Goal: Task Accomplishment & Management: Complete application form

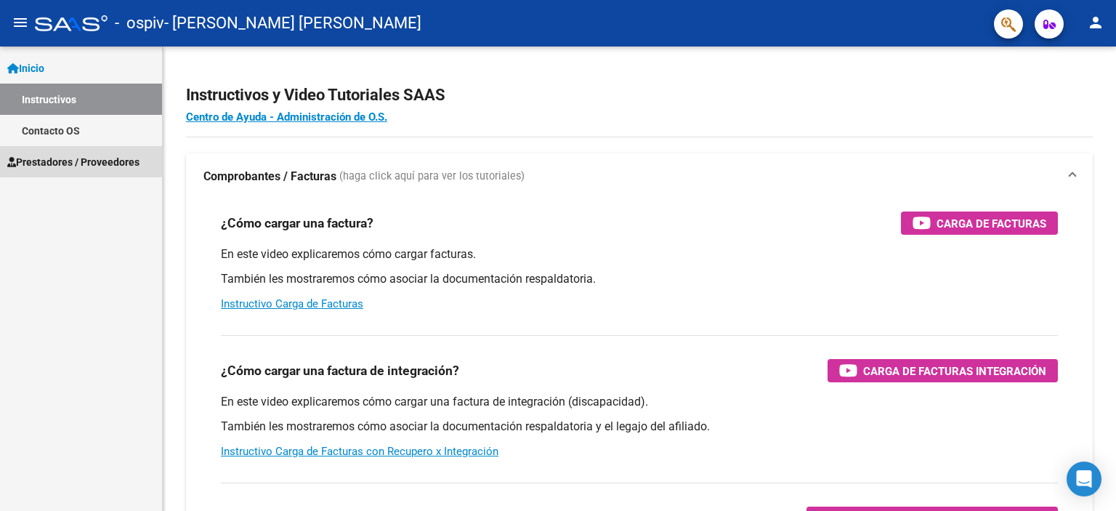
click at [77, 154] on span "Prestadores / Proveedores" at bounding box center [73, 162] width 132 height 16
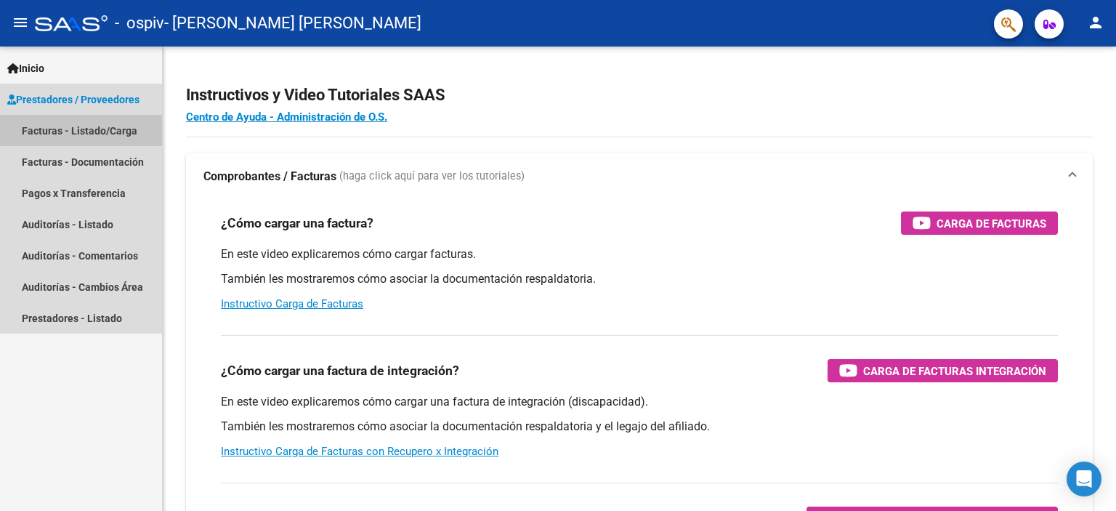
click at [52, 132] on link "Facturas - Listado/Carga" at bounding box center [81, 130] width 162 height 31
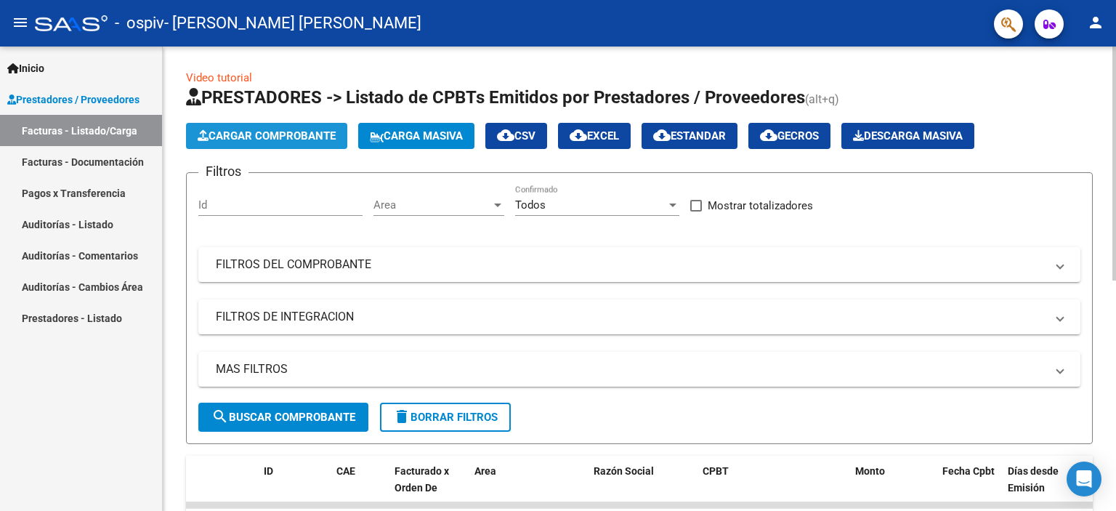
click at [254, 133] on span "Cargar Comprobante" at bounding box center [267, 135] width 138 height 13
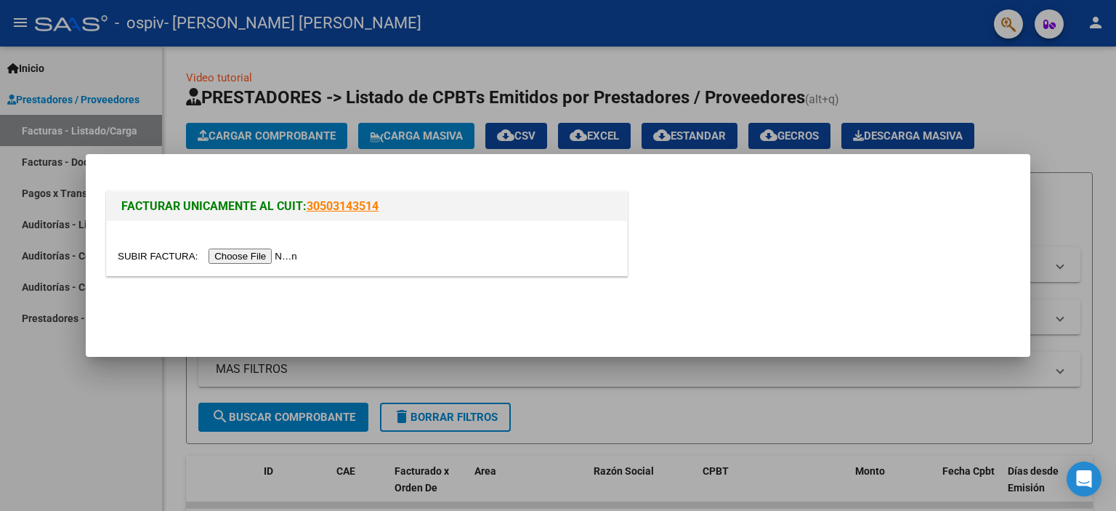
click at [241, 261] on input "file" at bounding box center [210, 255] width 184 height 15
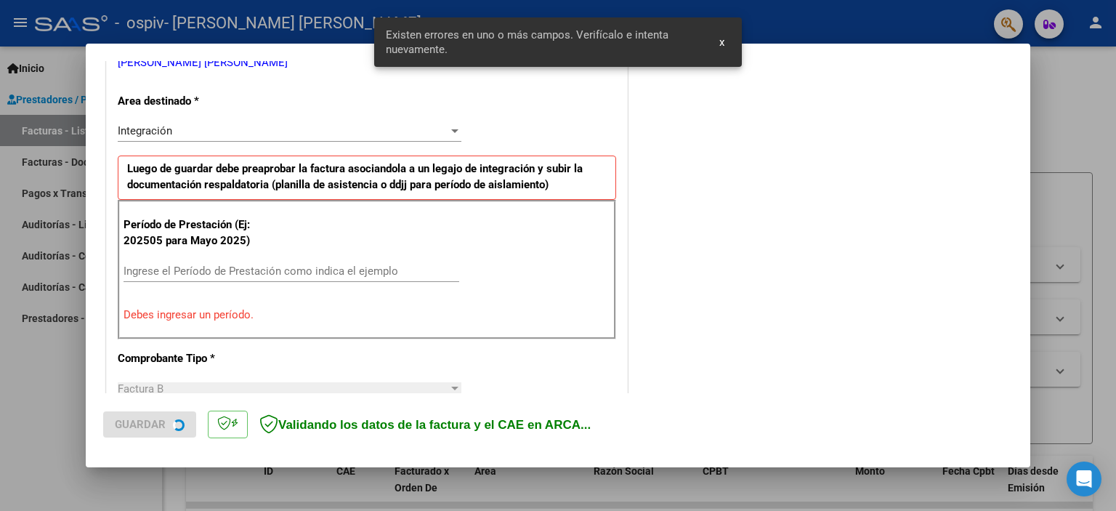
scroll to position [339, 0]
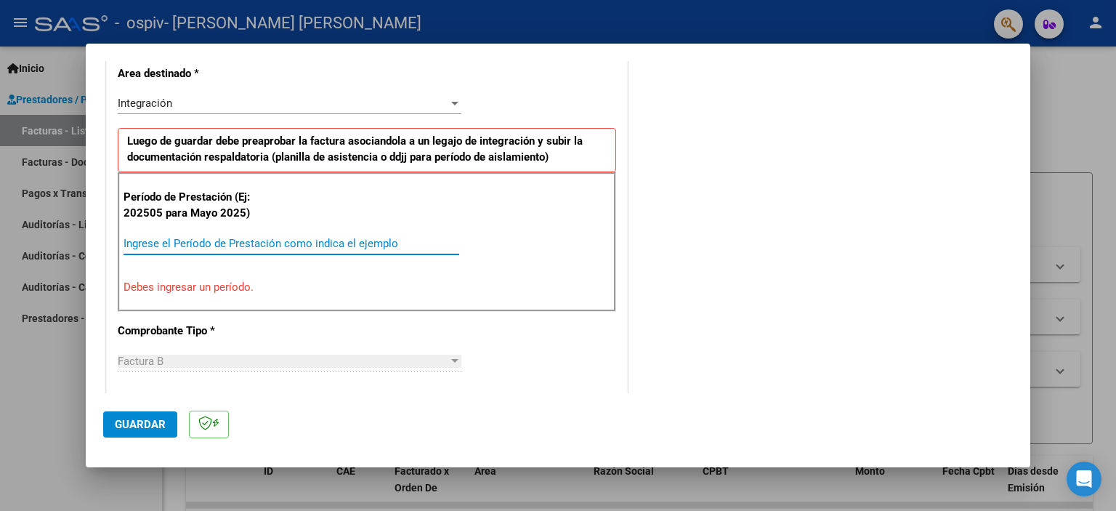
click at [165, 240] on input "Ingrese el Período de Prestación como indica el ejemplo" at bounding box center [292, 243] width 336 height 13
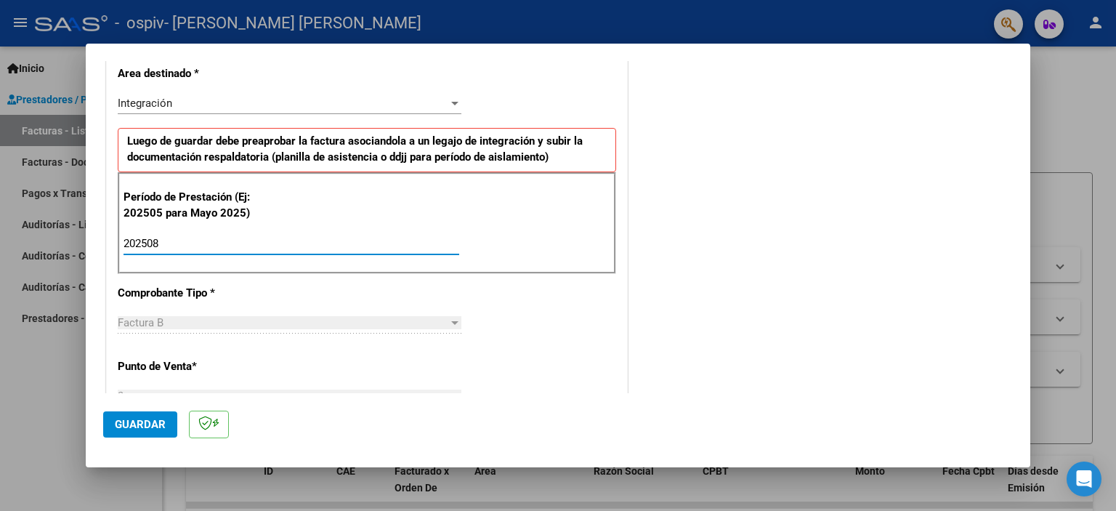
type input "202508"
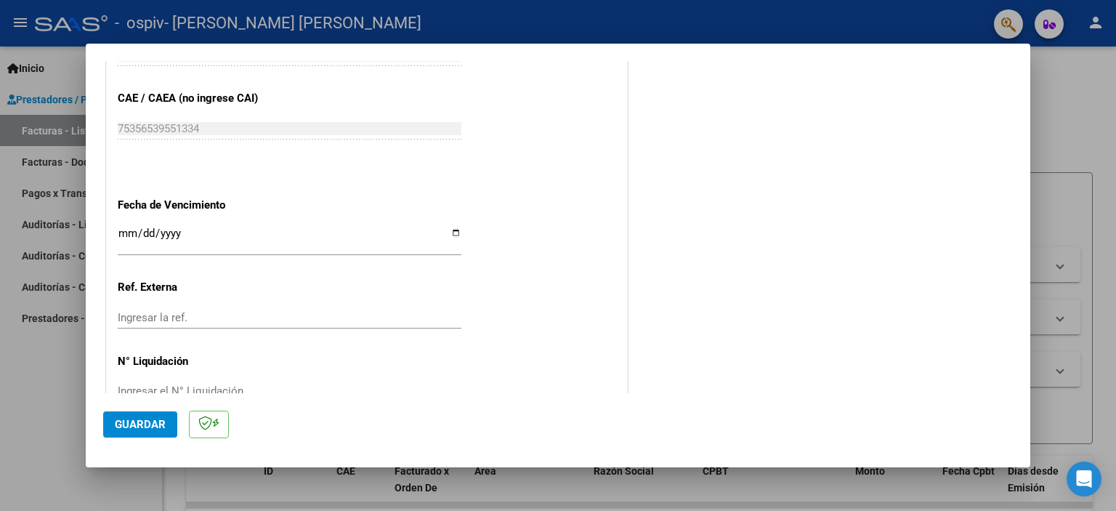
scroll to position [924, 0]
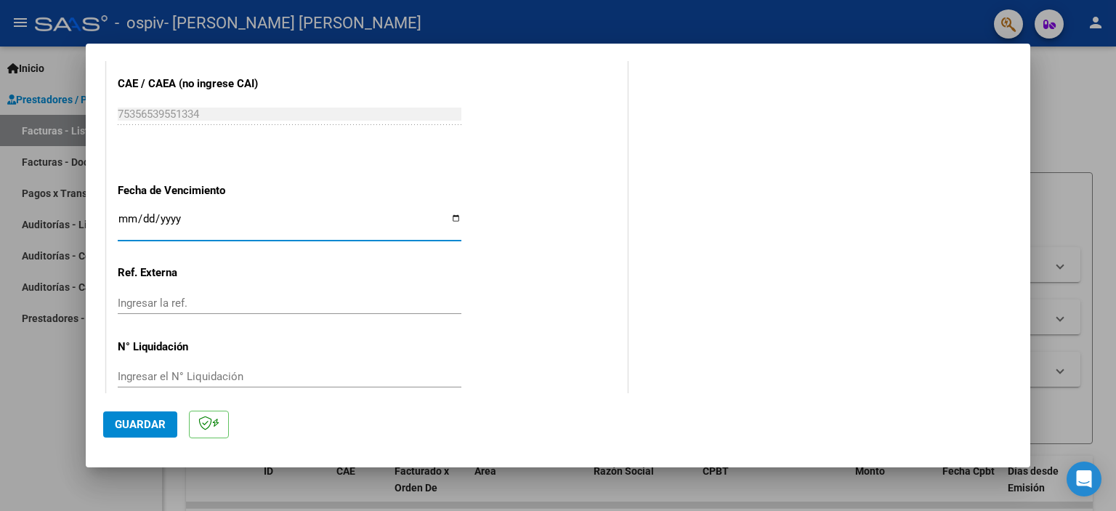
click at [452, 216] on input "Ingresar la fecha" at bounding box center [290, 224] width 344 height 23
type input "[DATE]"
click at [148, 419] on span "Guardar" at bounding box center [140, 424] width 51 height 13
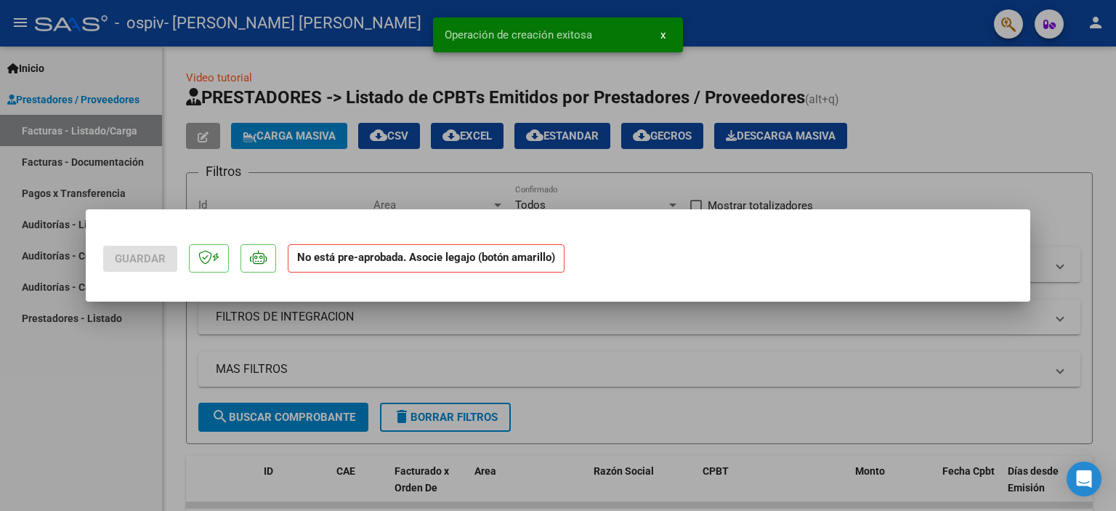
scroll to position [0, 0]
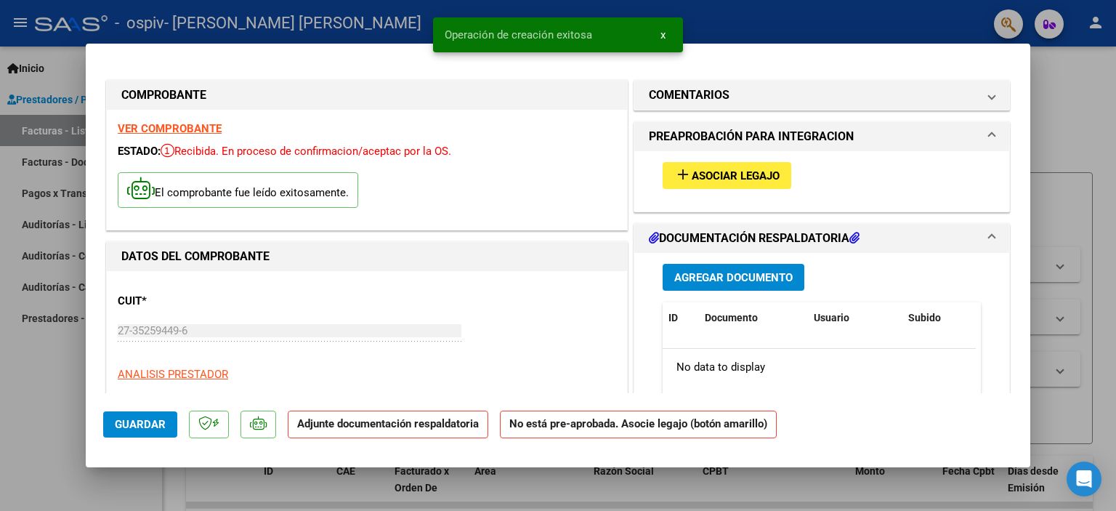
click at [771, 180] on span "Asociar Legajo" at bounding box center [736, 175] width 88 height 13
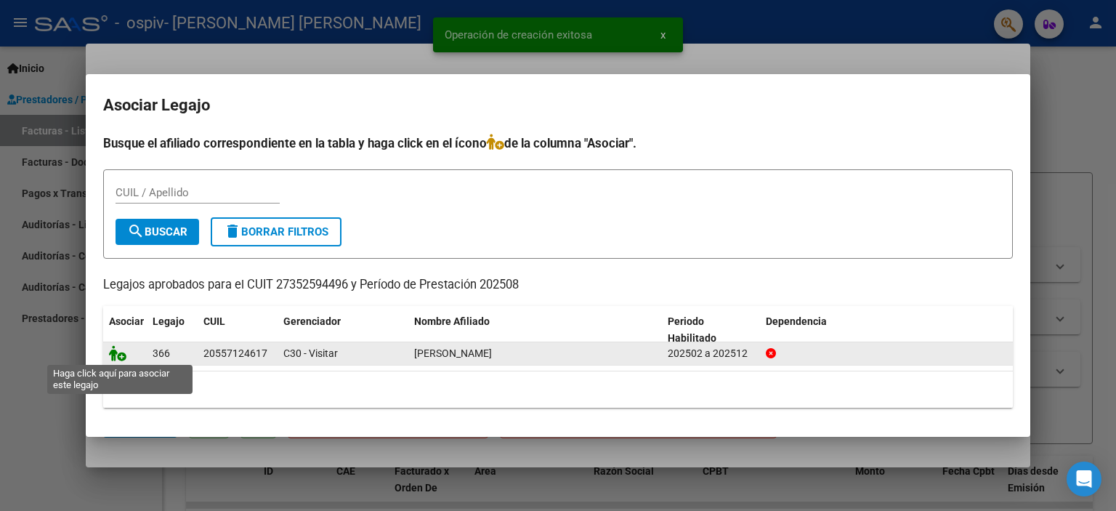
click at [120, 356] on icon at bounding box center [117, 353] width 17 height 16
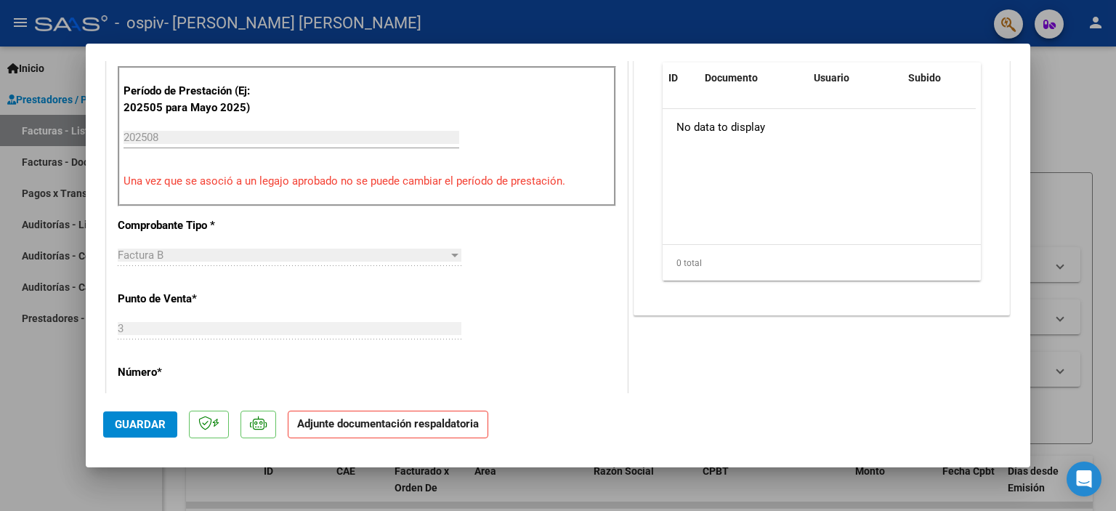
scroll to position [290, 0]
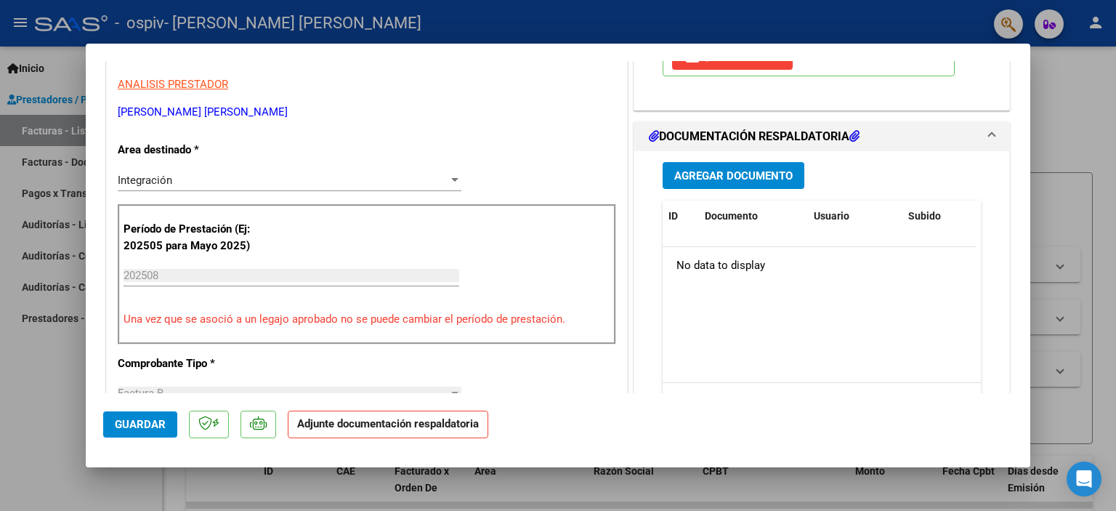
click at [708, 174] on span "Agregar Documento" at bounding box center [733, 175] width 118 height 13
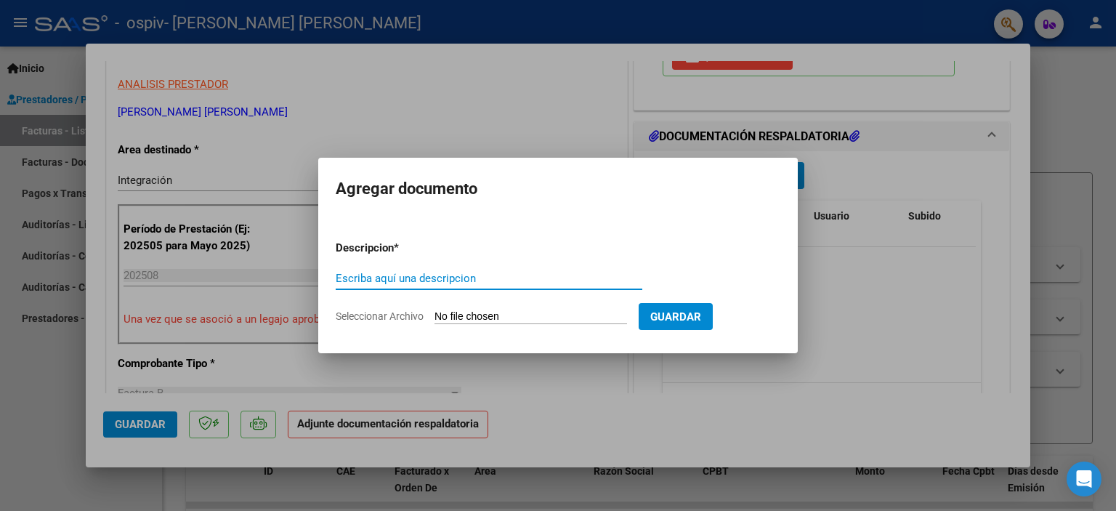
click at [407, 283] on input "Escriba aquí una descripcion" at bounding box center [489, 278] width 307 height 13
type input "ASISTENCIA"
click at [517, 313] on input "Seleccionar Archivo" at bounding box center [530, 317] width 193 height 14
type input "C:\fakepath\27352594496_006_00003_00000451 [PERSON_NAME][DATE].pdf"
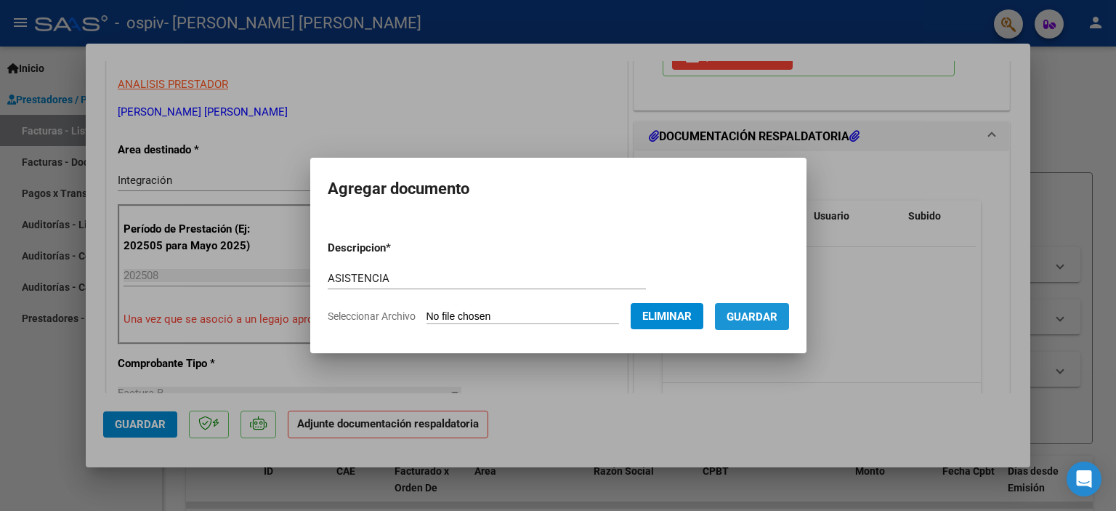
click at [774, 318] on span "Guardar" at bounding box center [752, 316] width 51 height 13
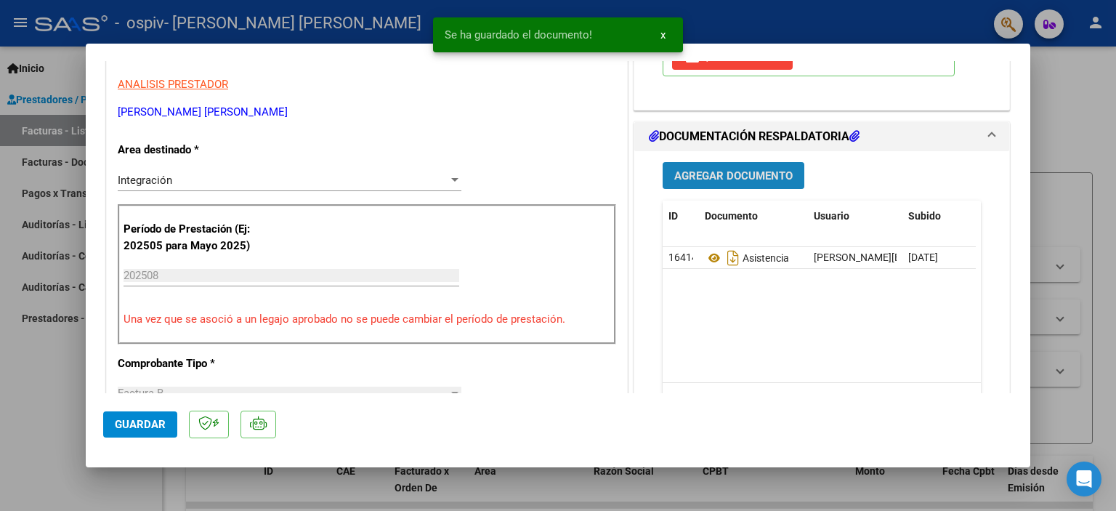
click at [718, 177] on span "Agregar Documento" at bounding box center [733, 175] width 118 height 13
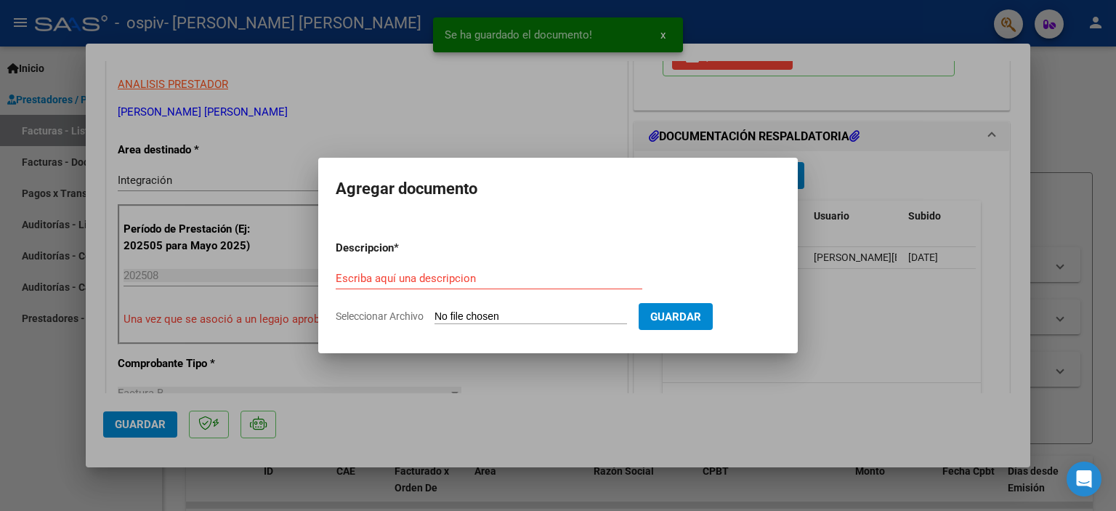
click at [472, 308] on form "Descripcion * Escriba aquí una descripcion Seleccionar Archivo Guardar" at bounding box center [558, 282] width 445 height 106
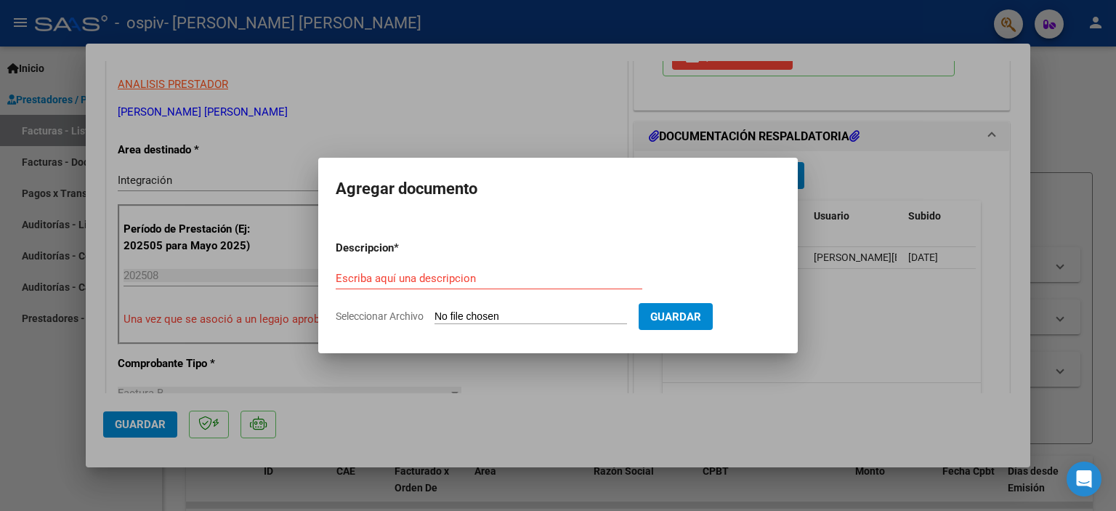
click at [474, 313] on input "Seleccionar Archivo" at bounding box center [530, 317] width 193 height 14
type input "C:\fakepath\[PERSON_NAME] PSP 2025..pdf"
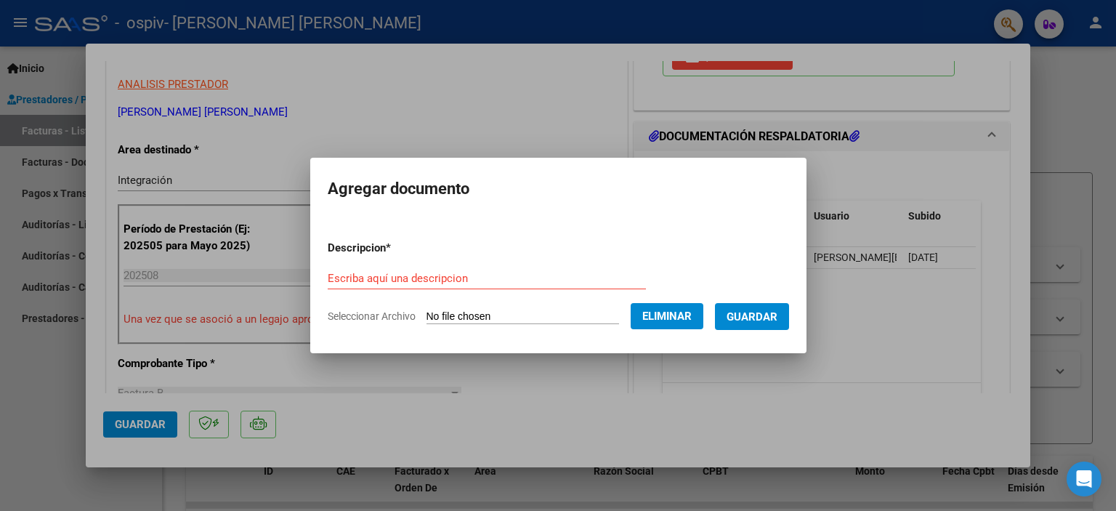
click at [505, 276] on input "Escriba aquí una descripcion" at bounding box center [487, 278] width 318 height 13
type input "PRESUPUESTO"
click at [750, 315] on span "Guardar" at bounding box center [752, 316] width 51 height 13
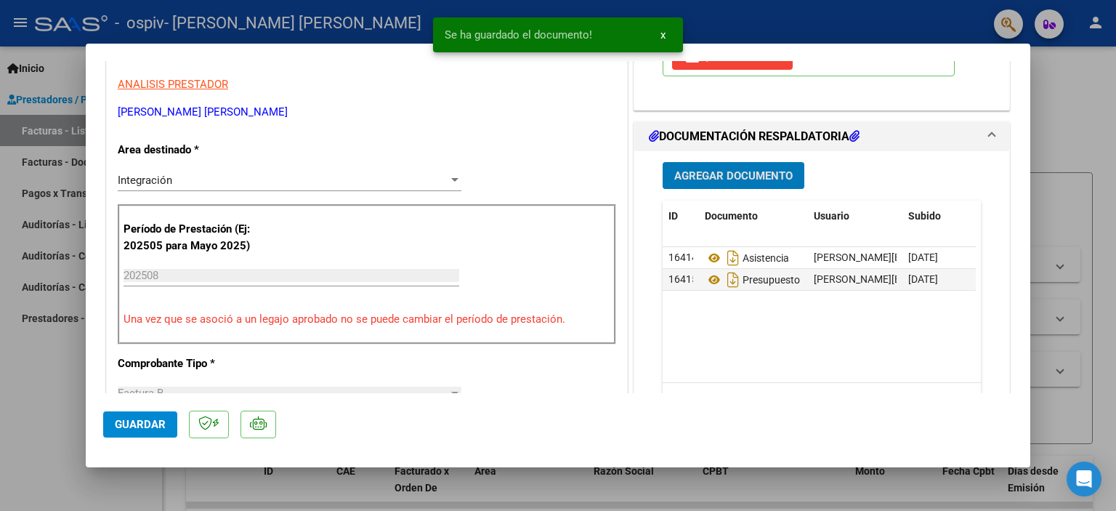
click at [160, 418] on span "Guardar" at bounding box center [140, 424] width 51 height 13
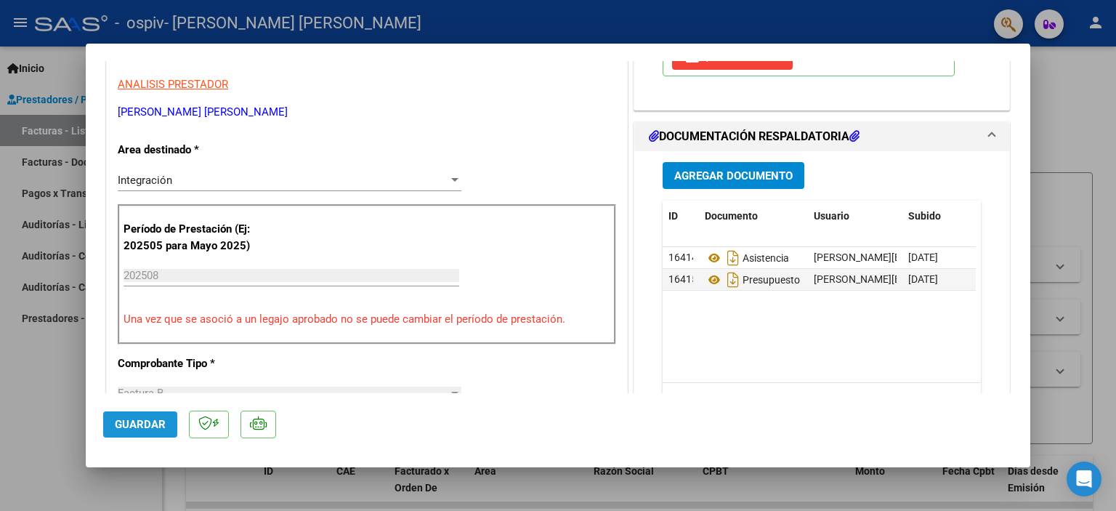
click at [154, 434] on button "Guardar" at bounding box center [140, 424] width 74 height 26
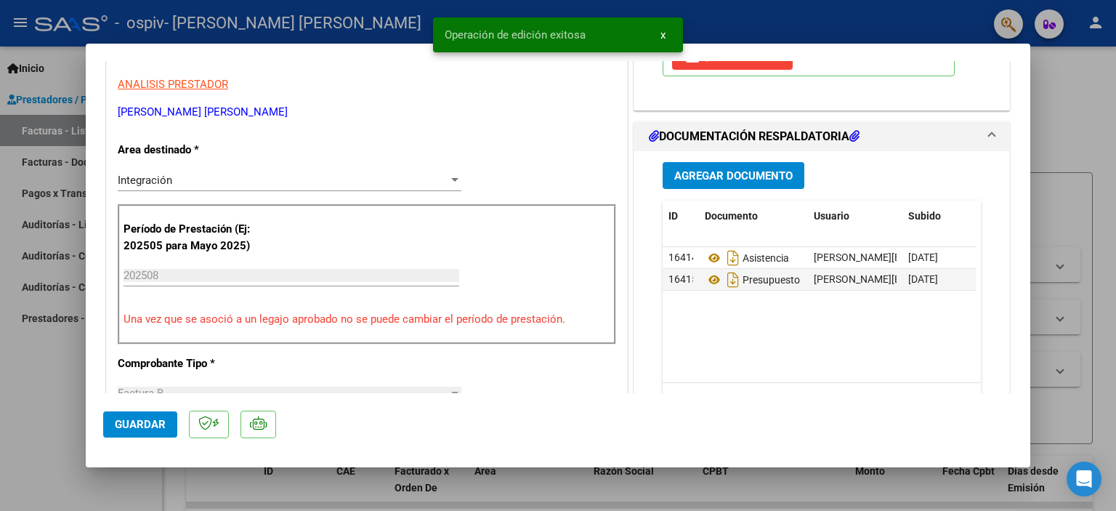
click at [718, 19] on div at bounding box center [558, 255] width 1116 height 511
type input "$ 0,00"
